Goal: Task Accomplishment & Management: Complete application form

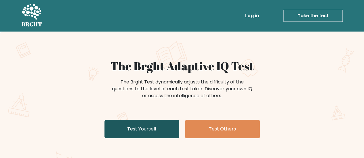
click at [172, 127] on link "Test Yourself" at bounding box center [141, 129] width 75 height 18
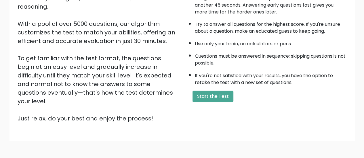
scroll to position [105, 0]
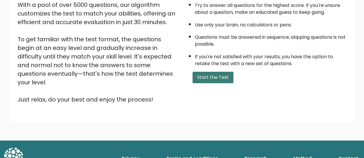
click at [221, 73] on button "Start the Test" at bounding box center [212, 77] width 41 height 11
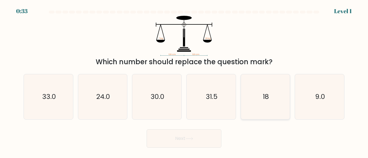
click at [263, 94] on text "18" at bounding box center [266, 96] width 6 height 9
click at [184, 81] on input "e. 18" at bounding box center [184, 79] width 0 height 1
radio input "true"
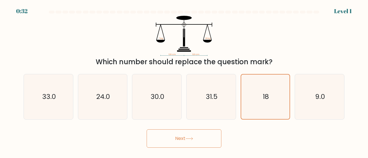
click at [187, 139] on button "Next" at bounding box center [184, 139] width 75 height 18
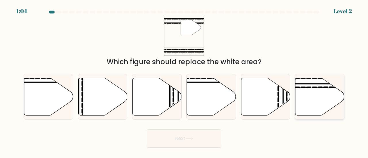
click at [324, 95] on icon at bounding box center [319, 97] width 49 height 38
click at [184, 81] on input "f." at bounding box center [184, 79] width 0 height 1
radio input "true"
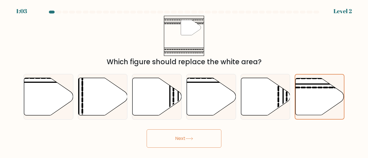
click at [218, 137] on button "Next" at bounding box center [184, 139] width 75 height 18
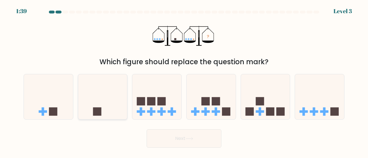
click at [101, 104] on icon at bounding box center [102, 97] width 49 height 41
click at [184, 81] on input "b." at bounding box center [184, 79] width 0 height 1
radio input "true"
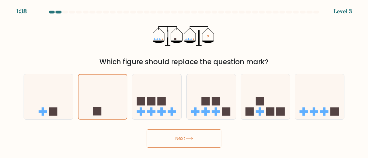
click at [215, 145] on button "Next" at bounding box center [184, 139] width 75 height 18
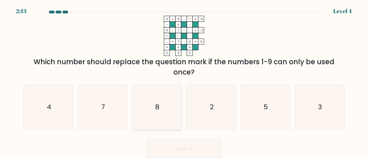
click at [165, 111] on icon "8" at bounding box center [156, 107] width 45 height 45
click at [184, 81] on input "c. 8" at bounding box center [184, 79] width 0 height 1
radio input "true"
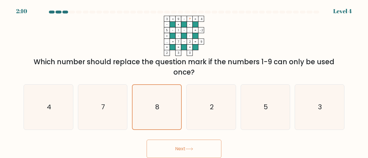
click at [201, 151] on button "Next" at bounding box center [184, 149] width 75 height 18
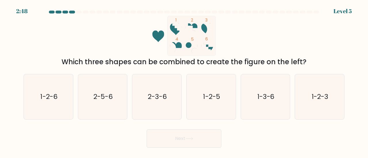
drag, startPoint x: 128, startPoint y: 62, endPoint x: 309, endPoint y: 65, distance: 181.4
click at [309, 65] on div "Which three shapes can be combined to create the figure on the left?" at bounding box center [184, 62] width 314 height 10
click at [292, 61] on div "Which three shapes can be combined to create the figure on the left?" at bounding box center [184, 62] width 314 height 10
click at [56, 97] on text "1-2-6" at bounding box center [48, 96] width 17 height 9
click at [184, 81] on input "a. 1-2-6" at bounding box center [184, 79] width 0 height 1
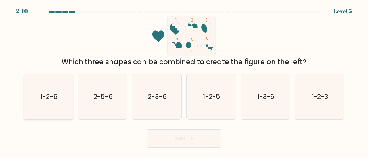
radio input "true"
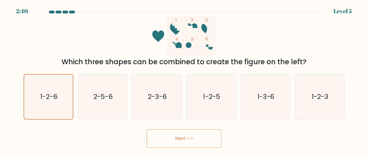
click at [185, 144] on button "Next" at bounding box center [184, 139] width 75 height 18
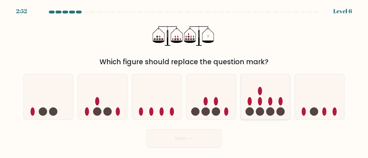
click at [269, 108] on circle at bounding box center [270, 112] width 8 height 8
click at [184, 81] on input "e." at bounding box center [184, 79] width 0 height 1
radio input "true"
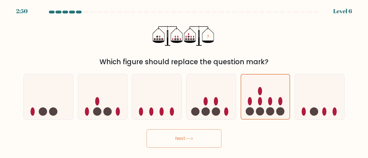
click at [204, 139] on button "Next" at bounding box center [184, 139] width 75 height 18
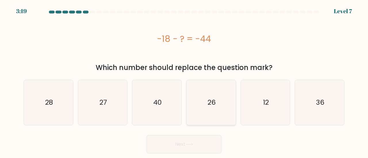
click at [220, 104] on icon "26" at bounding box center [211, 102] width 45 height 45
click at [184, 81] on input "d. 26" at bounding box center [184, 79] width 0 height 1
radio input "true"
click at [202, 145] on button "Next" at bounding box center [184, 144] width 75 height 18
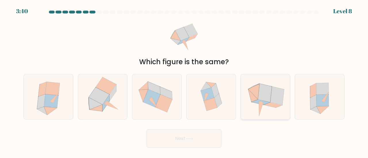
click at [274, 102] on icon at bounding box center [277, 96] width 14 height 18
click at [184, 81] on input "e." at bounding box center [184, 79] width 0 height 1
radio input "true"
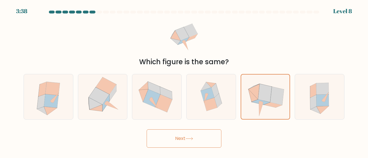
click at [182, 141] on button "Next" at bounding box center [184, 139] width 75 height 18
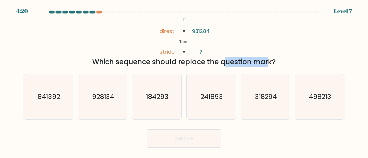
drag, startPoint x: 175, startPoint y: 63, endPoint x: 212, endPoint y: 64, distance: 37.7
click at [212, 64] on div "Which sequence should replace the question mark?" at bounding box center [184, 62] width 314 height 10
click at [170, 63] on div "Which sequence should replace the question mark?" at bounding box center [184, 62] width 314 height 10
drag, startPoint x: 197, startPoint y: 64, endPoint x: 216, endPoint y: 62, distance: 18.5
click at [216, 62] on div "Which sequence should replace the question mark?" at bounding box center [184, 62] width 314 height 10
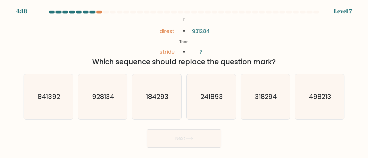
click at [230, 62] on div "Which sequence should replace the question mark?" at bounding box center [184, 62] width 314 height 10
drag, startPoint x: 182, startPoint y: 18, endPoint x: 215, endPoint y: 52, distance: 46.9
click at [215, 52] on icon "@import url('https://fonts.googleapis.com/css?family=Abril+Fatface:400,100,100i…" at bounding box center [183, 36] width 65 height 40
copy icon "If Then direst stride 931284 ?"
click at [228, 43] on div "@import url('https://fonts.googleapis.com/css?family=Abril+Fatface:400,100,100i…" at bounding box center [184, 41] width 328 height 51
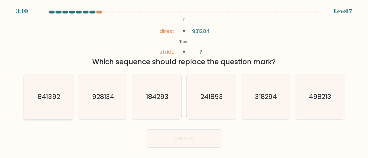
click at [56, 97] on text "841392" at bounding box center [49, 96] width 22 height 9
click at [184, 81] on input "a. 841392" at bounding box center [184, 79] width 0 height 1
radio input "true"
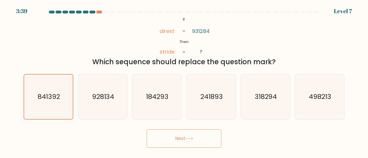
click at [177, 146] on button "Next" at bounding box center [184, 139] width 75 height 18
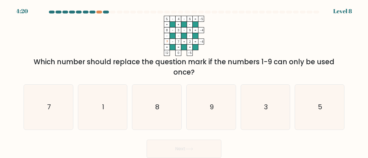
drag, startPoint x: 106, startPoint y: 64, endPoint x: 325, endPoint y: 64, distance: 218.7
click at [325, 64] on div "Which number should replace the question mark if the numbers 1-9 can only be us…" at bounding box center [184, 67] width 314 height 21
click at [209, 70] on div "Which number should replace the question mark if the numbers 1-9 can only be us…" at bounding box center [184, 67] width 314 height 21
click at [100, 108] on icon "1" at bounding box center [102, 107] width 45 height 45
click at [184, 81] on input "b. 1" at bounding box center [184, 79] width 0 height 1
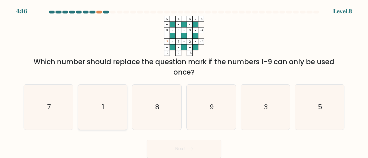
radio input "true"
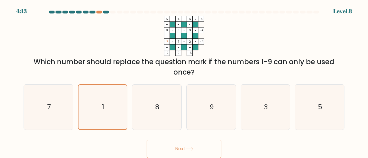
click at [197, 151] on button "Next" at bounding box center [184, 149] width 75 height 18
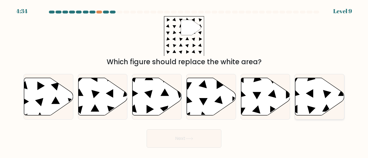
click at [308, 96] on icon at bounding box center [319, 97] width 49 height 38
click at [184, 81] on input "f." at bounding box center [184, 79] width 0 height 1
radio input "true"
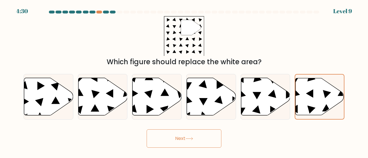
click at [203, 139] on button "Next" at bounding box center [184, 139] width 75 height 18
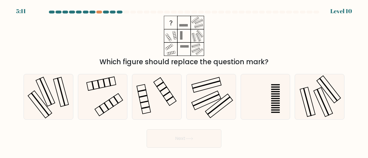
drag, startPoint x: 141, startPoint y: 62, endPoint x: 240, endPoint y: 68, distance: 99.6
click at [233, 67] on form at bounding box center [184, 79] width 368 height 137
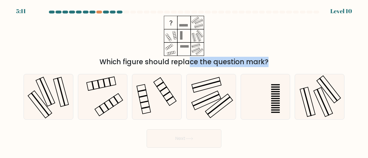
click at [260, 66] on div "Which figure should replace the question mark?" at bounding box center [184, 62] width 314 height 10
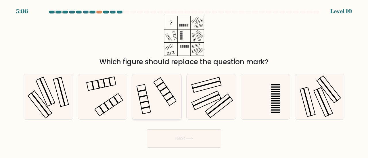
click at [164, 99] on icon at bounding box center [156, 96] width 45 height 45
click at [184, 81] on input "c." at bounding box center [184, 79] width 0 height 1
radio input "true"
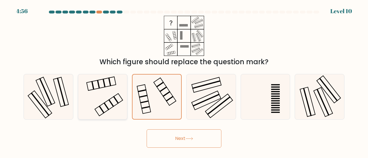
click at [115, 92] on icon at bounding box center [102, 96] width 45 height 45
click at [184, 81] on input "b." at bounding box center [184, 79] width 0 height 1
radio input "true"
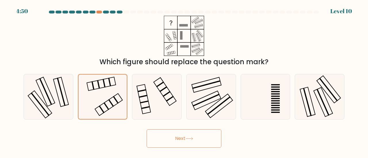
click at [181, 139] on button "Next" at bounding box center [184, 139] width 75 height 18
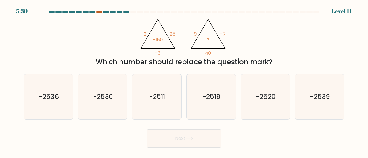
click at [99, 11] on div at bounding box center [99, 12] width 6 height 3
drag, startPoint x: 129, startPoint y: 65, endPoint x: 264, endPoint y: 66, distance: 135.7
click at [256, 67] on div "Which number should replace the question mark?" at bounding box center [184, 62] width 314 height 10
click at [270, 65] on div "Which number should replace the question mark?" at bounding box center [184, 62] width 314 height 10
drag, startPoint x: 114, startPoint y: 62, endPoint x: 261, endPoint y: 62, distance: 147.2
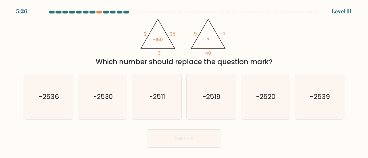
click at [259, 62] on div "Which number should replace the question mark?" at bounding box center [184, 62] width 314 height 10
click at [261, 62] on div "Which number should replace the question mark?" at bounding box center [184, 62] width 314 height 10
click at [270, 101] on text "-2520" at bounding box center [265, 96] width 19 height 9
click at [184, 81] on input "e. -2520" at bounding box center [184, 79] width 0 height 1
radio input "true"
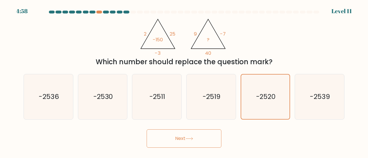
click at [187, 143] on button "Next" at bounding box center [184, 139] width 75 height 18
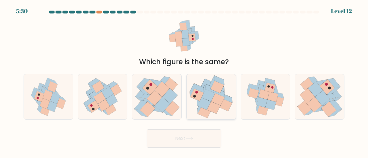
click at [224, 96] on icon at bounding box center [220, 92] width 10 height 9
click at [184, 81] on input "d." at bounding box center [184, 79] width 0 height 1
radio input "true"
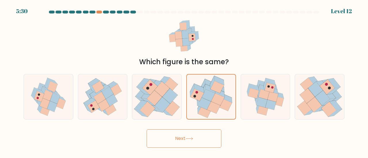
click at [194, 147] on button "Next" at bounding box center [184, 139] width 75 height 18
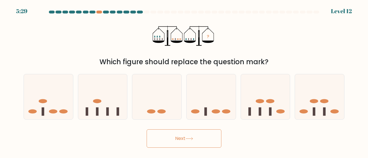
click at [195, 141] on button "Next" at bounding box center [184, 139] width 75 height 18
drag, startPoint x: 166, startPoint y: 61, endPoint x: 233, endPoint y: 60, distance: 66.7
click at [233, 60] on div "Which figure should replace the question mark?" at bounding box center [184, 62] width 314 height 10
click at [261, 59] on div "Which figure should replace the question mark?" at bounding box center [184, 62] width 314 height 10
click at [112, 94] on icon at bounding box center [102, 97] width 49 height 41
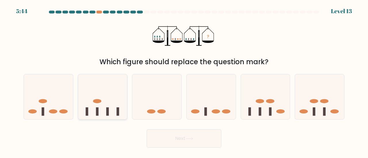
click at [184, 81] on input "b." at bounding box center [184, 79] width 0 height 1
radio input "true"
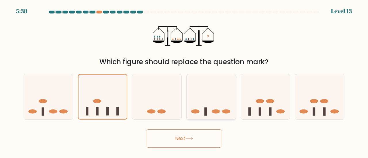
click at [215, 90] on icon at bounding box center [211, 97] width 49 height 41
click at [184, 81] on input "d." at bounding box center [184, 79] width 0 height 1
radio input "true"
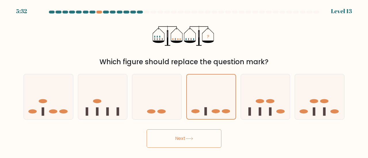
click at [198, 140] on button "Next" at bounding box center [184, 139] width 75 height 18
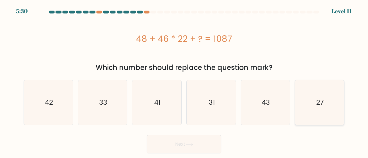
click at [328, 104] on icon "27" at bounding box center [319, 102] width 45 height 45
click at [184, 81] on input "f. 27" at bounding box center [184, 79] width 0 height 1
radio input "true"
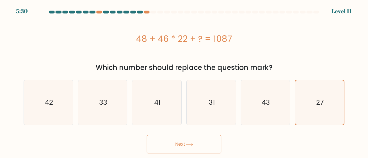
click at [180, 146] on button "Next" at bounding box center [184, 144] width 75 height 18
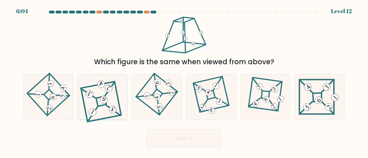
click at [100, 104] on icon at bounding box center [102, 97] width 41 height 36
click at [184, 81] on input "b." at bounding box center [184, 79] width 0 height 1
radio input "true"
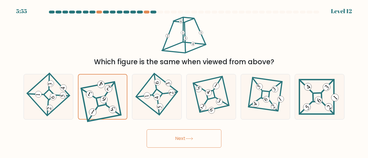
click at [197, 142] on button "Next" at bounding box center [184, 139] width 75 height 18
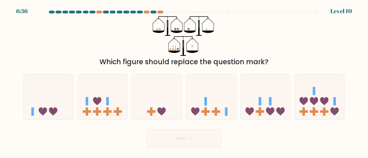
drag, startPoint x: 217, startPoint y: 62, endPoint x: 262, endPoint y: 61, distance: 45.1
click at [262, 61] on div "Which figure should replace the question mark?" at bounding box center [184, 62] width 314 height 10
click at [104, 103] on icon at bounding box center [102, 97] width 49 height 41
click at [184, 81] on input "b." at bounding box center [184, 79] width 0 height 1
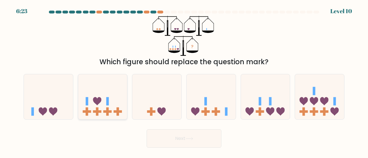
radio input "true"
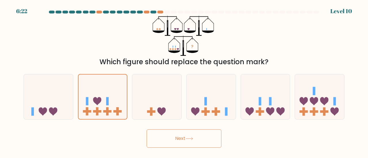
click at [189, 146] on button "Next" at bounding box center [184, 139] width 75 height 18
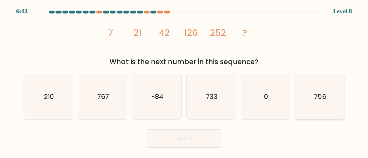
click at [318, 104] on icon "756" at bounding box center [319, 96] width 45 height 45
click at [184, 81] on input "f. 756" at bounding box center [184, 79] width 0 height 1
radio input "true"
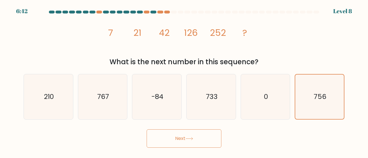
click at [202, 139] on button "Next" at bounding box center [184, 139] width 75 height 18
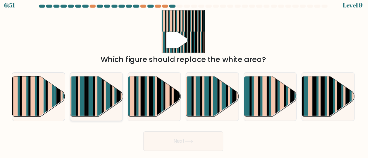
click at [116, 93] on rect at bounding box center [117, 101] width 2 height 49
click at [184, 81] on input "b." at bounding box center [184, 79] width 0 height 1
radio input "true"
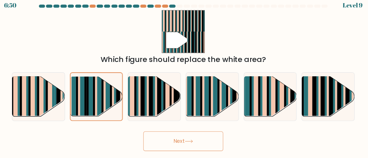
click at [188, 135] on button "Next" at bounding box center [184, 139] width 75 height 18
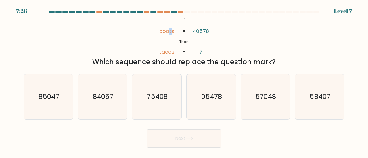
click at [170, 31] on tspan "coats" at bounding box center [166, 31] width 15 height 7
click at [160, 92] on icon "75408" at bounding box center [156, 96] width 45 height 45
click at [184, 81] on input "c. 75408" at bounding box center [184, 79] width 0 height 1
radio input "true"
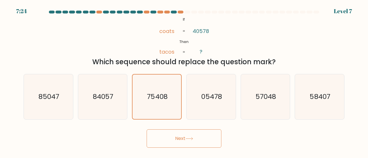
click at [177, 141] on button "Next" at bounding box center [184, 139] width 75 height 18
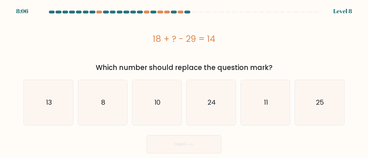
drag, startPoint x: 153, startPoint y: 41, endPoint x: 206, endPoint y: 43, distance: 53.5
click at [206, 43] on div "18 + ? - 29 = 14" at bounding box center [184, 38] width 321 height 13
click at [214, 42] on div "18 + ? - 29 = 14" at bounding box center [184, 38] width 321 height 13
click at [322, 105] on text "25" at bounding box center [320, 102] width 8 height 9
click at [184, 81] on input "f. 25" at bounding box center [184, 79] width 0 height 1
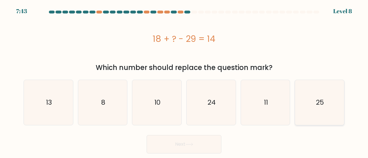
radio input "true"
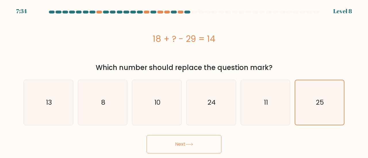
click at [193, 142] on button "Next" at bounding box center [184, 144] width 75 height 18
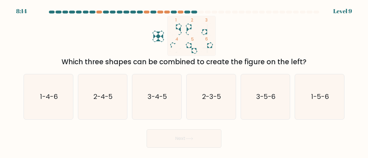
drag, startPoint x: 81, startPoint y: 62, endPoint x: 283, endPoint y: 64, distance: 201.8
click at [283, 64] on div "Which three shapes can be combined to create the figure on the left?" at bounding box center [184, 62] width 314 height 10
click at [285, 63] on div "Which three shapes can be combined to create the figure on the left?" at bounding box center [184, 62] width 314 height 10
click at [260, 95] on text "3-5-6" at bounding box center [266, 96] width 20 height 9
click at [184, 81] on input "e. 3-5-6" at bounding box center [184, 79] width 0 height 1
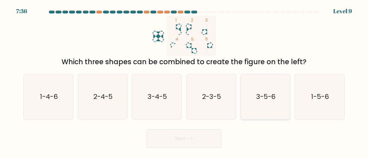
radio input "true"
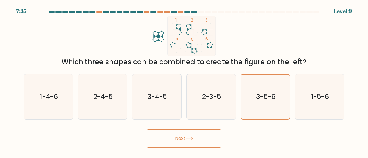
click at [199, 134] on button "Next" at bounding box center [184, 139] width 75 height 18
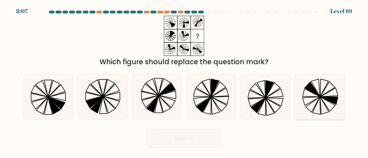
click at [327, 100] on icon at bounding box center [328, 101] width 17 height 8
click at [184, 81] on input "f." at bounding box center [184, 79] width 0 height 1
radio input "true"
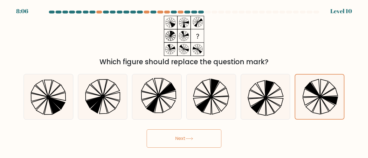
click at [202, 138] on button "Next" at bounding box center [184, 139] width 75 height 18
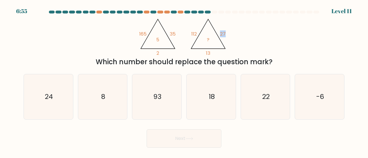
drag, startPoint x: 221, startPoint y: 33, endPoint x: 227, endPoint y: 34, distance: 6.2
click at [227, 34] on icon "@import url('https://fonts.googleapis.com/css?family=Abril+Fatface:400,100,100i…" at bounding box center [184, 36] width 93 height 40
click at [228, 34] on icon "@import url('https://fonts.googleapis.com/css?family=Abril+Fatface:400,100,100i…" at bounding box center [184, 36] width 93 height 40
drag, startPoint x: 210, startPoint y: 52, endPoint x: 205, endPoint y: 49, distance: 6.7
click at [205, 49] on icon "@import url('https://fonts.googleapis.com/css?family=Abril+Fatface:400,100,100i…" at bounding box center [184, 36] width 93 height 40
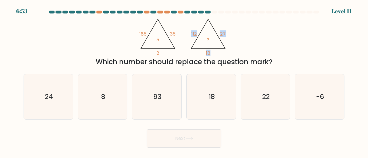
click at [209, 51] on tspan "13" at bounding box center [208, 53] width 5 height 7
click at [208, 39] on tspan "?" at bounding box center [208, 39] width 3 height 7
click at [113, 93] on icon "8" at bounding box center [102, 96] width 45 height 45
click at [184, 81] on input "b. 8" at bounding box center [184, 79] width 0 height 1
radio input "true"
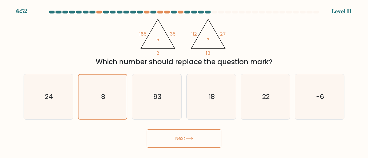
click at [199, 137] on button "Next" at bounding box center [184, 139] width 75 height 18
click at [200, 143] on button "Next" at bounding box center [184, 139] width 75 height 18
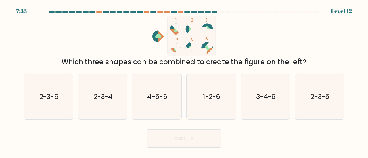
drag, startPoint x: 160, startPoint y: 66, endPoint x: 272, endPoint y: 64, distance: 111.5
click at [272, 64] on div "Which three shapes can be combined to create the figure on the left?" at bounding box center [184, 62] width 314 height 10
click at [273, 64] on div "Which three shapes can be combined to create the figure on the left?" at bounding box center [184, 62] width 314 height 10
drag, startPoint x: 192, startPoint y: 40, endPoint x: 214, endPoint y: 41, distance: 22.2
click at [214, 41] on icon "1 2 3 4 5 6" at bounding box center [184, 36] width 155 height 40
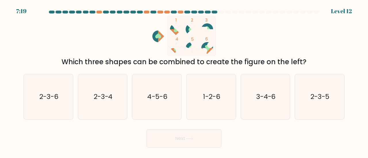
click at [207, 42] on tspan "6" at bounding box center [206, 39] width 3 height 6
click at [161, 88] on icon "4-5-6" at bounding box center [156, 96] width 45 height 45
click at [184, 81] on input "c. 4-5-6" at bounding box center [184, 79] width 0 height 1
radio input "true"
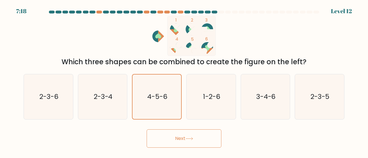
click at [184, 141] on button "Next" at bounding box center [184, 139] width 75 height 18
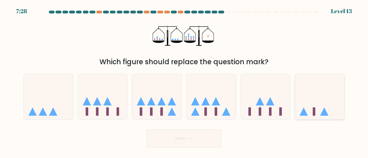
click at [318, 95] on icon at bounding box center [319, 97] width 49 height 41
click at [184, 81] on input "f." at bounding box center [184, 79] width 0 height 1
radio input "true"
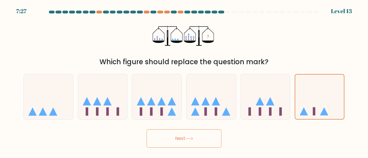
click at [197, 141] on button "Next" at bounding box center [184, 139] width 75 height 18
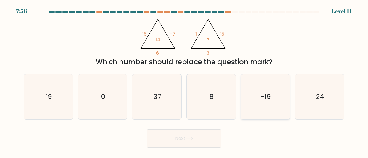
click at [280, 99] on icon "-19" at bounding box center [265, 96] width 45 height 45
click at [184, 81] on input "e. -19" at bounding box center [184, 79] width 0 height 1
radio input "true"
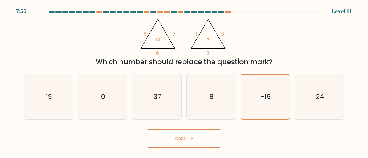
click at [184, 144] on button "Next" at bounding box center [184, 139] width 75 height 18
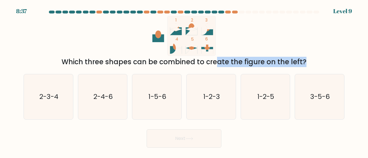
drag, startPoint x: 164, startPoint y: 64, endPoint x: 260, endPoint y: 66, distance: 96.6
click at [260, 66] on div "Which three shapes can be combined to create the figure on the left?" at bounding box center [184, 62] width 314 height 10
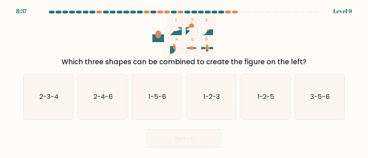
click at [274, 65] on div "Which three shapes can be combined to create the figure on the left?" at bounding box center [184, 62] width 314 height 10
click at [282, 102] on icon "1-2-5" at bounding box center [265, 96] width 45 height 45
click at [184, 81] on input "e. 1-2-5" at bounding box center [184, 79] width 0 height 1
radio input "true"
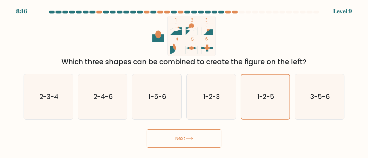
click at [191, 136] on button "Next" at bounding box center [184, 139] width 75 height 18
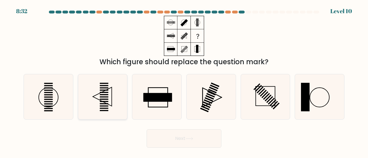
click at [114, 98] on icon at bounding box center [102, 96] width 45 height 45
click at [184, 81] on input "b." at bounding box center [184, 79] width 0 height 1
radio input "true"
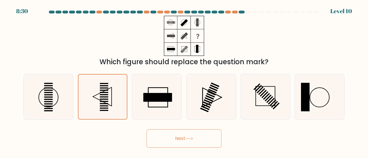
click at [197, 139] on button "Next" at bounding box center [184, 139] width 75 height 18
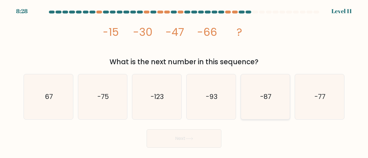
click at [263, 96] on text "-87" at bounding box center [265, 96] width 11 height 9
click at [184, 81] on input "e. -87" at bounding box center [184, 79] width 0 height 1
radio input "true"
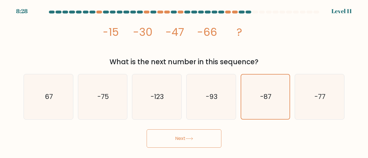
click at [207, 137] on button "Next" at bounding box center [184, 139] width 75 height 18
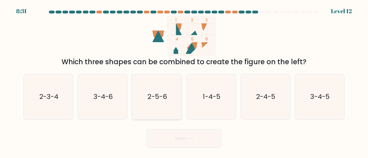
click at [155, 99] on text "2-5-6" at bounding box center [157, 96] width 19 height 9
click at [184, 81] on input "c. 2-5-6" at bounding box center [184, 79] width 0 height 1
radio input "true"
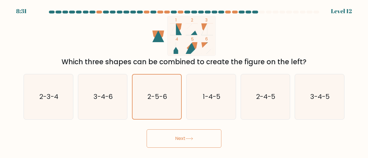
click at [191, 140] on icon at bounding box center [189, 138] width 8 height 3
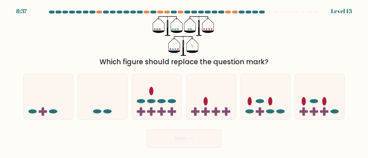
drag, startPoint x: 153, startPoint y: 27, endPoint x: 161, endPoint y: 29, distance: 7.4
click at [161, 29] on icon "?" at bounding box center [184, 36] width 63 height 40
click at [62, 104] on icon at bounding box center [48, 97] width 49 height 41
click at [184, 81] on input "a." at bounding box center [184, 79] width 0 height 1
radio input "true"
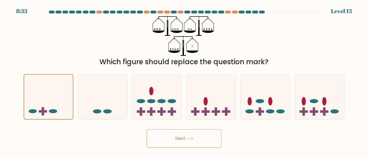
click at [200, 139] on button "Next" at bounding box center [184, 139] width 75 height 18
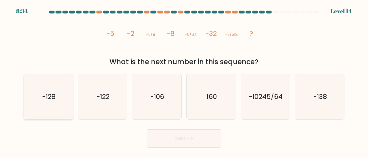
click at [53, 99] on text "-128" at bounding box center [48, 96] width 13 height 9
click at [184, 81] on input "a. -128" at bounding box center [184, 79] width 0 height 1
radio input "true"
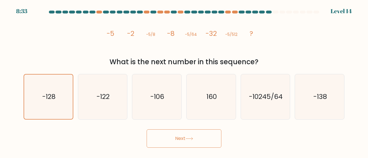
click at [192, 137] on icon at bounding box center [189, 138] width 8 height 3
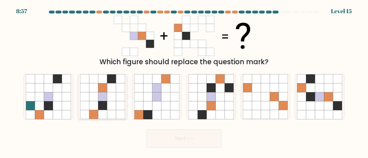
click at [116, 89] on icon at bounding box center [120, 88] width 9 height 9
click at [184, 81] on input "b." at bounding box center [184, 79] width 0 height 1
radio input "true"
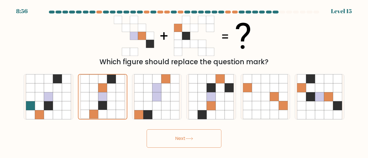
click at [197, 141] on button "Next" at bounding box center [184, 139] width 75 height 18
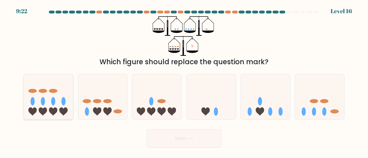
click at [64, 103] on ellipse at bounding box center [64, 101] width 4 height 8
click at [184, 81] on input "a." at bounding box center [184, 79] width 0 height 1
radio input "true"
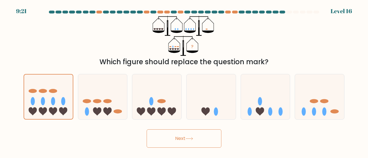
click at [187, 137] on button "Next" at bounding box center [184, 139] width 75 height 18
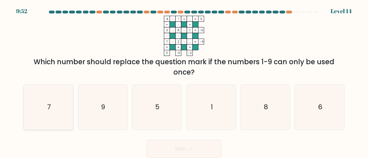
click at [63, 107] on icon "7" at bounding box center [48, 107] width 45 height 45
click at [184, 81] on input "a. 7" at bounding box center [184, 79] width 0 height 1
radio input "true"
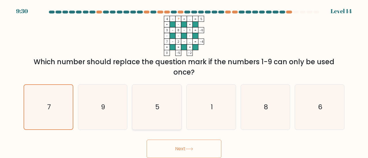
click at [168, 104] on icon "5" at bounding box center [156, 107] width 45 height 45
click at [184, 81] on input "c. 5" at bounding box center [184, 79] width 0 height 1
radio input "true"
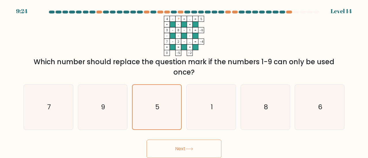
click at [198, 149] on button "Next" at bounding box center [184, 149] width 75 height 18
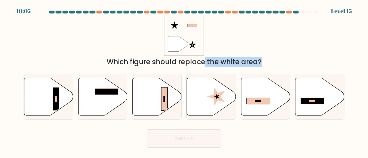
drag, startPoint x: 152, startPoint y: 66, endPoint x: 256, endPoint y: 65, distance: 104.0
click at [243, 68] on form at bounding box center [184, 79] width 368 height 137
click at [258, 62] on div "Which figure should replace the white area?" at bounding box center [184, 62] width 314 height 10
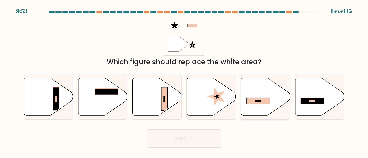
click at [256, 103] on rect at bounding box center [258, 101] width 23 height 6
click at [184, 81] on input "e." at bounding box center [184, 79] width 0 height 1
radio input "true"
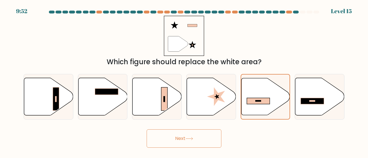
click at [190, 142] on button "Next" at bounding box center [184, 139] width 75 height 18
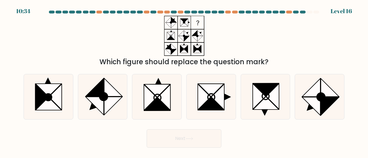
drag, startPoint x: 123, startPoint y: 62, endPoint x: 237, endPoint y: 66, distance: 113.6
click at [237, 66] on div "Which figure should replace the question mark?" at bounding box center [184, 62] width 314 height 10
click at [248, 63] on div "Which figure should replace the question mark?" at bounding box center [184, 62] width 314 height 10
click at [315, 98] on icon at bounding box center [311, 106] width 18 height 18
click at [184, 81] on input "f." at bounding box center [184, 79] width 0 height 1
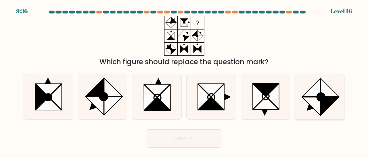
radio input "true"
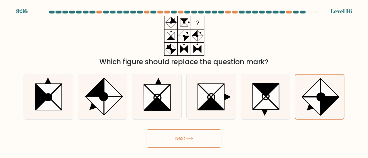
click at [210, 136] on button "Next" at bounding box center [184, 139] width 75 height 18
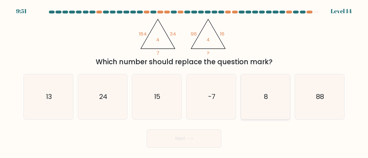
click at [282, 89] on icon "8" at bounding box center [265, 96] width 45 height 45
click at [184, 81] on input "e. 8" at bounding box center [184, 79] width 0 height 1
radio input "true"
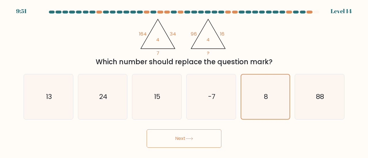
click at [199, 137] on button "Next" at bounding box center [184, 139] width 75 height 18
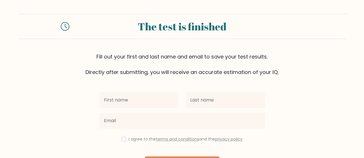
click at [151, 95] on input "text" at bounding box center [138, 100] width 79 height 16
type input "[PERSON_NAME]"
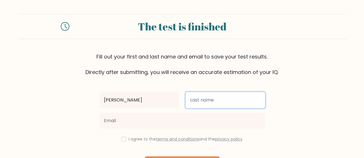
click at [217, 99] on input "text" at bounding box center [224, 100] width 79 height 16
type input "Catabay"
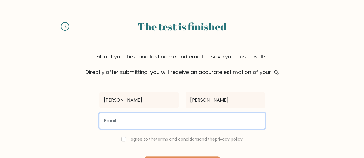
click at [137, 118] on input "email" at bounding box center [182, 121] width 166 height 16
type input "csarinapaulene@gmail.com"
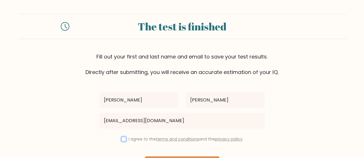
click at [121, 139] on input "checkbox" at bounding box center [123, 139] width 5 height 5
checkbox input "true"
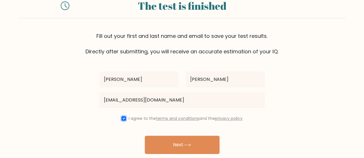
scroll to position [29, 0]
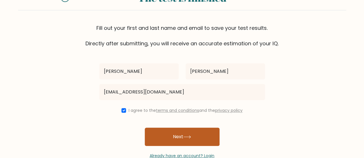
click at [191, 136] on icon at bounding box center [187, 137] width 8 height 3
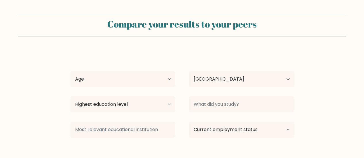
select select "PH"
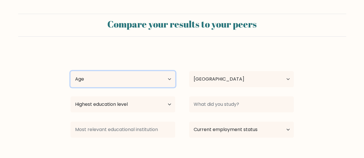
click at [137, 83] on select "Age Under [DEMOGRAPHIC_DATA] [DEMOGRAPHIC_DATA] [DEMOGRAPHIC_DATA] [DEMOGRAPHIC…" at bounding box center [122, 79] width 105 height 16
select select "18_24"
click at [70, 71] on select "Age Under [DEMOGRAPHIC_DATA] [DEMOGRAPHIC_DATA] [DEMOGRAPHIC_DATA] [DEMOGRAPHIC…" at bounding box center [122, 79] width 105 height 16
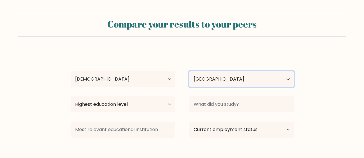
click at [206, 75] on select "Country [GEOGRAPHIC_DATA] [GEOGRAPHIC_DATA] [GEOGRAPHIC_DATA] [US_STATE] [GEOGR…" at bounding box center [241, 79] width 105 height 16
click at [208, 77] on select "Country [GEOGRAPHIC_DATA] [GEOGRAPHIC_DATA] [GEOGRAPHIC_DATA] [US_STATE] [GEOGR…" at bounding box center [241, 79] width 105 height 16
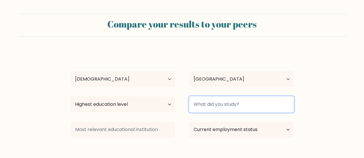
click at [206, 101] on input at bounding box center [241, 105] width 105 height 16
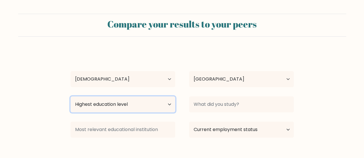
click at [133, 105] on select "Highest education level No schooling Primary Lower Secondary Upper Secondary Oc…" at bounding box center [122, 105] width 105 height 16
select select "bachelors_degree"
click at [70, 97] on select "Highest education level No schooling Primary Lower Secondary Upper Secondary Oc…" at bounding box center [122, 105] width 105 height 16
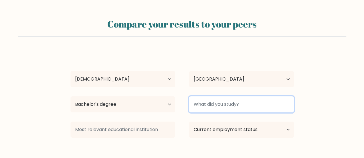
click at [222, 108] on input at bounding box center [241, 105] width 105 height 16
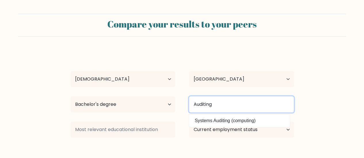
click at [210, 105] on input "Auditing" at bounding box center [241, 105] width 105 height 16
click at [210, 104] on input "Auditing" at bounding box center [241, 105] width 105 height 16
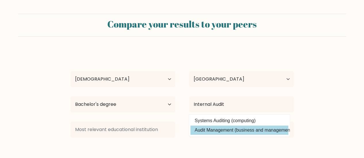
click at [241, 130] on option "Audit Management (business and management)" at bounding box center [239, 130] width 98 height 9
type input "Audit Management"
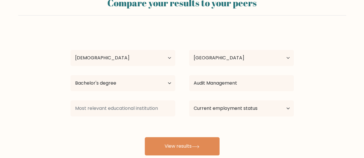
scroll to position [29, 0]
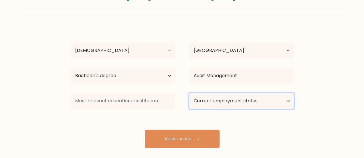
click at [246, 101] on select "Current employment status Employed Student Retired Other / prefer not to answer" at bounding box center [241, 101] width 105 height 16
click at [246, 102] on select "Current employment status Employed Student Retired Other / prefer not to answer" at bounding box center [241, 101] width 105 height 16
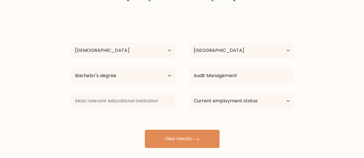
click at [170, 116] on div "Sarina Paulene Catabay Age Under 18 years old 18-24 years old 25-34 years old 3…" at bounding box center [182, 85] width 230 height 126
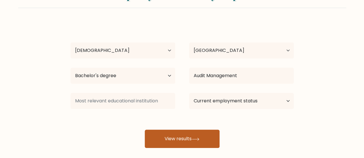
click at [190, 137] on button "View results" at bounding box center [182, 139] width 75 height 18
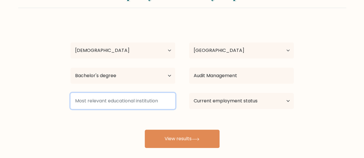
click at [141, 98] on input at bounding box center [122, 101] width 105 height 16
click at [152, 101] on input at bounding box center [122, 101] width 105 height 16
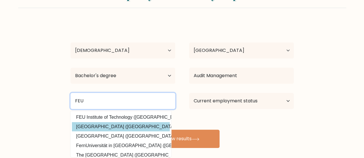
type input "FEU"
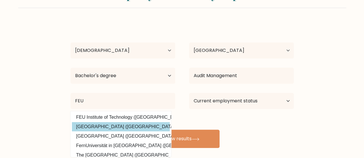
click at [144, 126] on div "Sarina Paulene Catabay Age Under 18 years old 18-24 years old 25-34 years old 3…" at bounding box center [182, 85] width 230 height 126
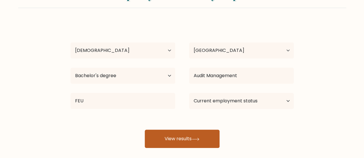
click at [186, 138] on button "View results" at bounding box center [182, 139] width 75 height 18
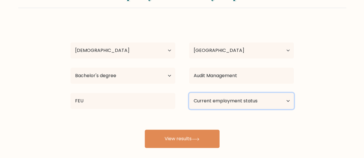
click at [263, 99] on select "Current employment status Employed Student Retired Other / prefer not to answer" at bounding box center [241, 101] width 105 height 16
select select "other"
click at [189, 93] on select "Current employment status Employed Student Retired Other / prefer not to answer" at bounding box center [241, 101] width 105 height 16
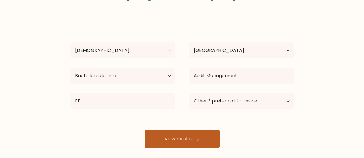
click at [199, 139] on icon at bounding box center [195, 139] width 8 height 3
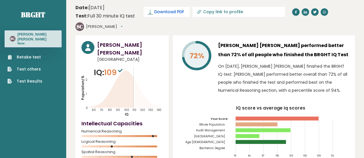
click at [170, 13] on span "Download PDF" at bounding box center [169, 12] width 30 height 6
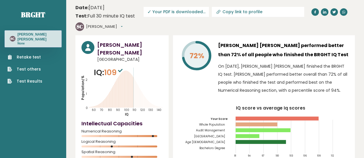
click at [32, 83] on link "Test Results" at bounding box center [24, 81] width 35 height 6
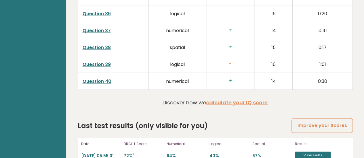
scroll to position [1533, 0]
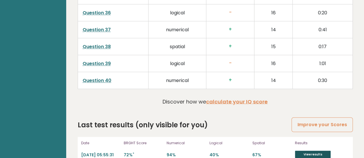
click at [310, 151] on link "View results" at bounding box center [313, 154] width 36 height 7
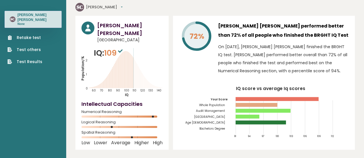
scroll to position [0, 0]
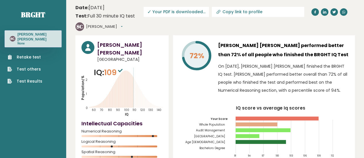
click at [193, 12] on span "✓ Your PDF is downloaded..." at bounding box center [175, 12] width 65 height 10
click at [177, 10] on span "✓ Your PDF is downloaded..." at bounding box center [175, 12] width 65 height 10
click at [154, 13] on span "✓ Your PDF is downloaded..." at bounding box center [175, 12] width 65 height 10
click at [114, 28] on button "[PERSON_NAME]" at bounding box center [104, 27] width 37 height 6
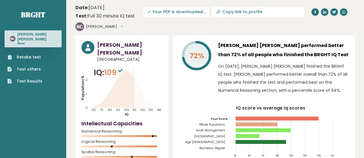
click at [173, 12] on span "✓ Your PDF is downloaded..." at bounding box center [175, 12] width 65 height 10
click at [156, 12] on span "✓ Your PDF is downloaded..." at bounding box center [175, 12] width 65 height 10
click at [183, 11] on span "✓ Your PDF is downloaded..." at bounding box center [175, 12] width 65 height 10
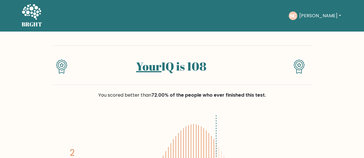
click at [331, 16] on button "[PERSON_NAME]" at bounding box center [319, 15] width 45 height 7
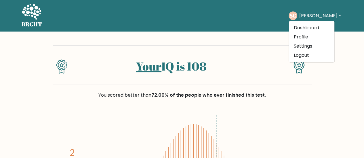
click at [331, 16] on button "[PERSON_NAME]" at bounding box center [319, 15] width 45 height 7
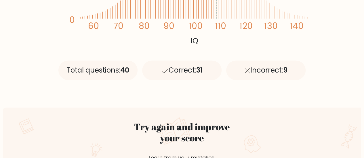
scroll to position [230, 0]
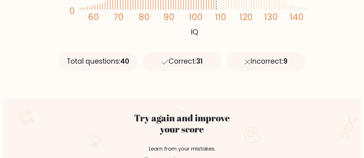
click at [185, 68] on div "Correct: 31" at bounding box center [181, 62] width 79 height 20
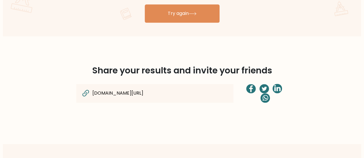
scroll to position [402, 0]
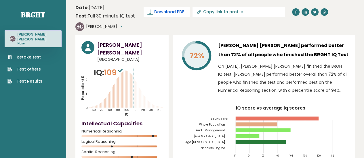
click at [162, 14] on span "Download PDF" at bounding box center [169, 12] width 30 height 6
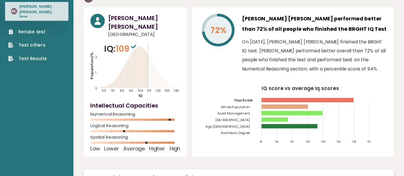
scroll to position [29, 0]
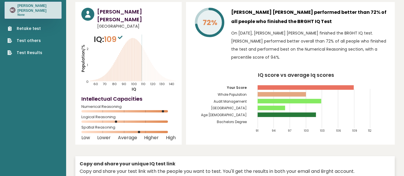
drag, startPoint x: 358, startPoint y: 0, endPoint x: 248, endPoint y: 134, distance: 173.2
click at [248, 134] on div "72% [PERSON_NAME] [PERSON_NAME] performed better than 72% of all people who fin…" at bounding box center [290, 73] width 209 height 143
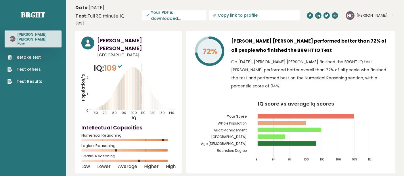
click at [122, 64] on icon at bounding box center [120, 65] width 5 height 3
click at [121, 64] on icon at bounding box center [120, 65] width 5 height 3
